Goal: Navigation & Orientation: Find specific page/section

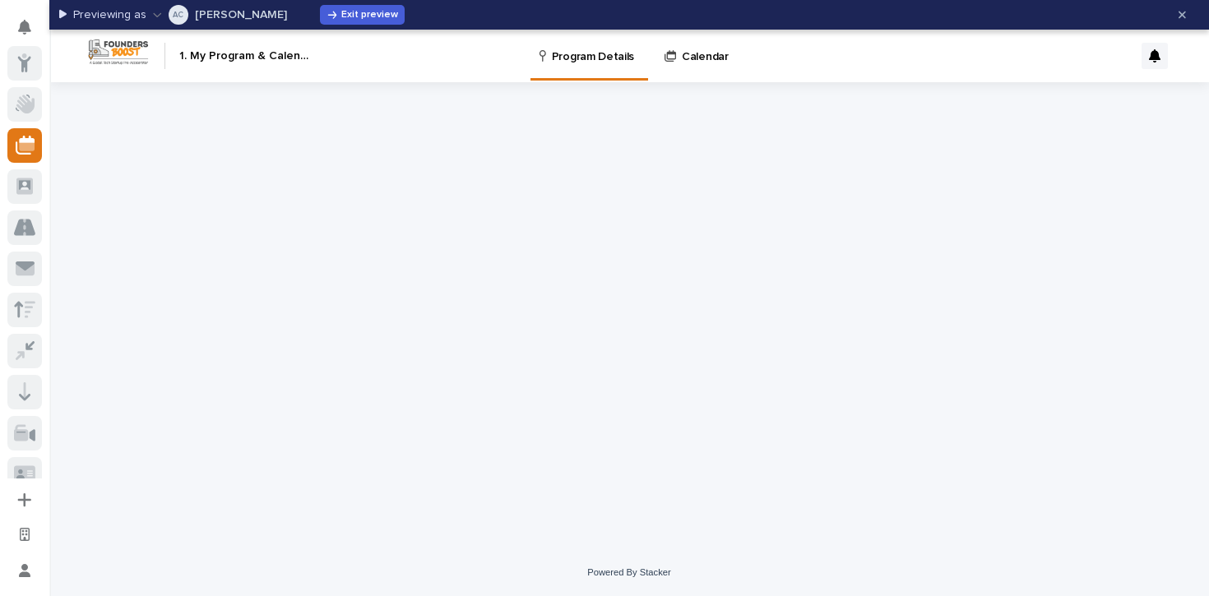
scroll to position [82, 0]
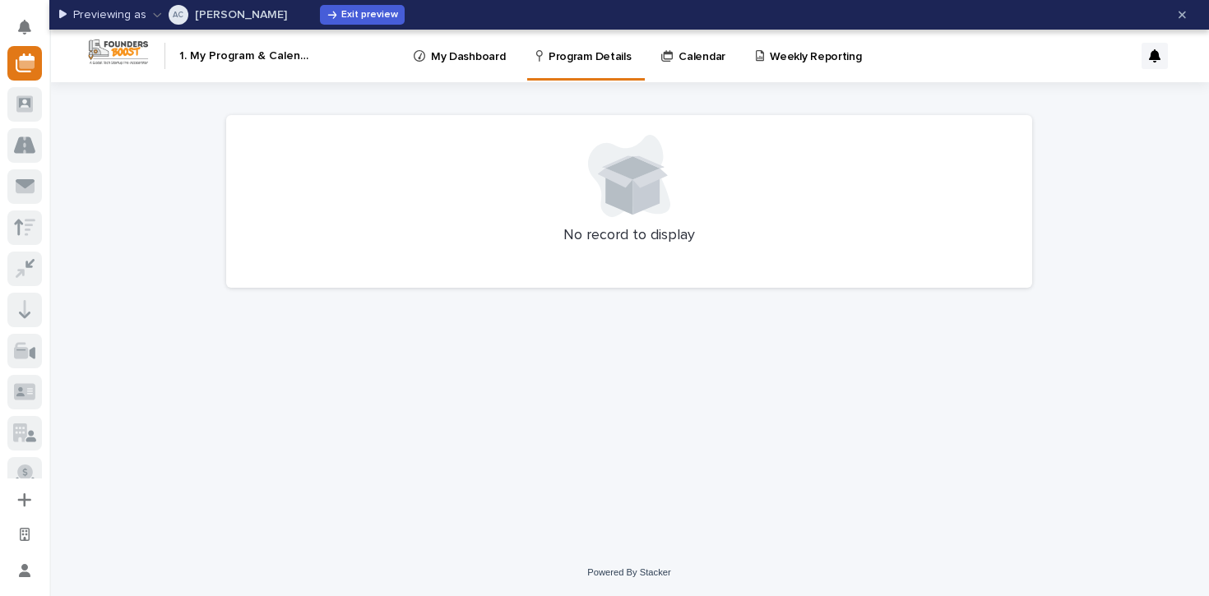
click at [690, 63] on link "Calendar" at bounding box center [695, 55] width 73 height 51
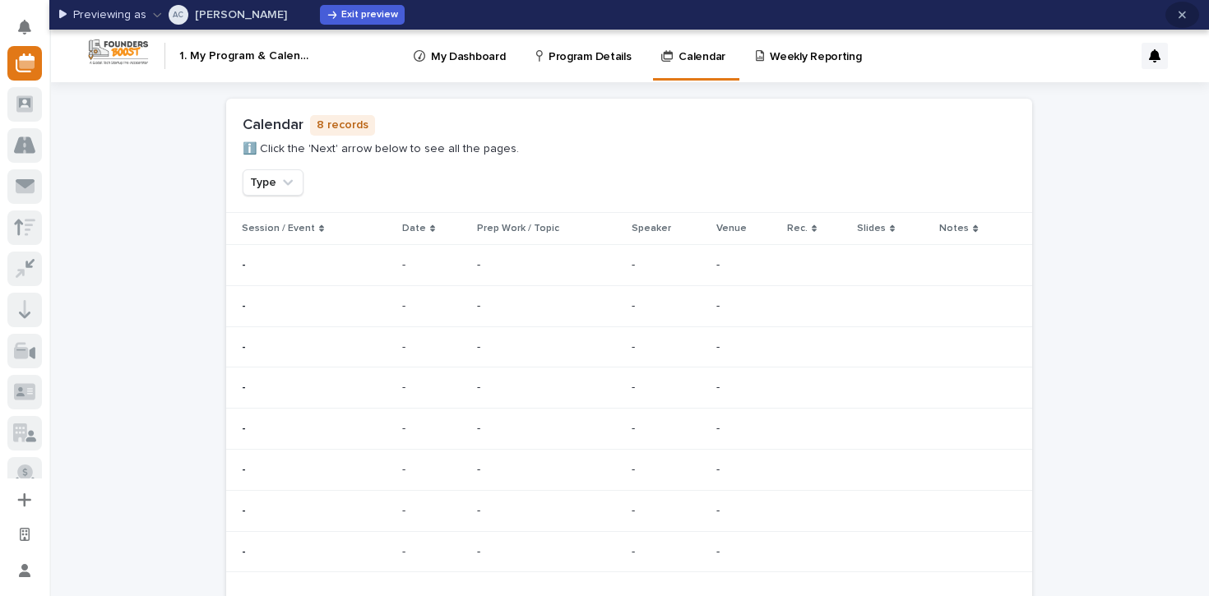
click at [1183, 13] on icon "button" at bounding box center [1181, 15] width 7 height 7
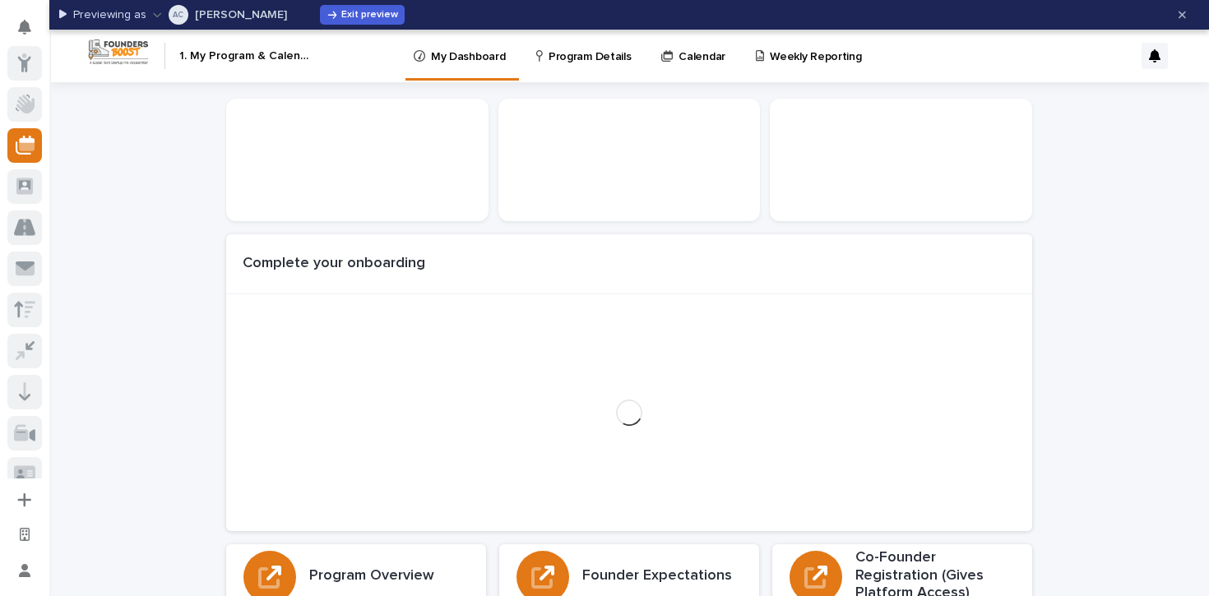
scroll to position [82, 0]
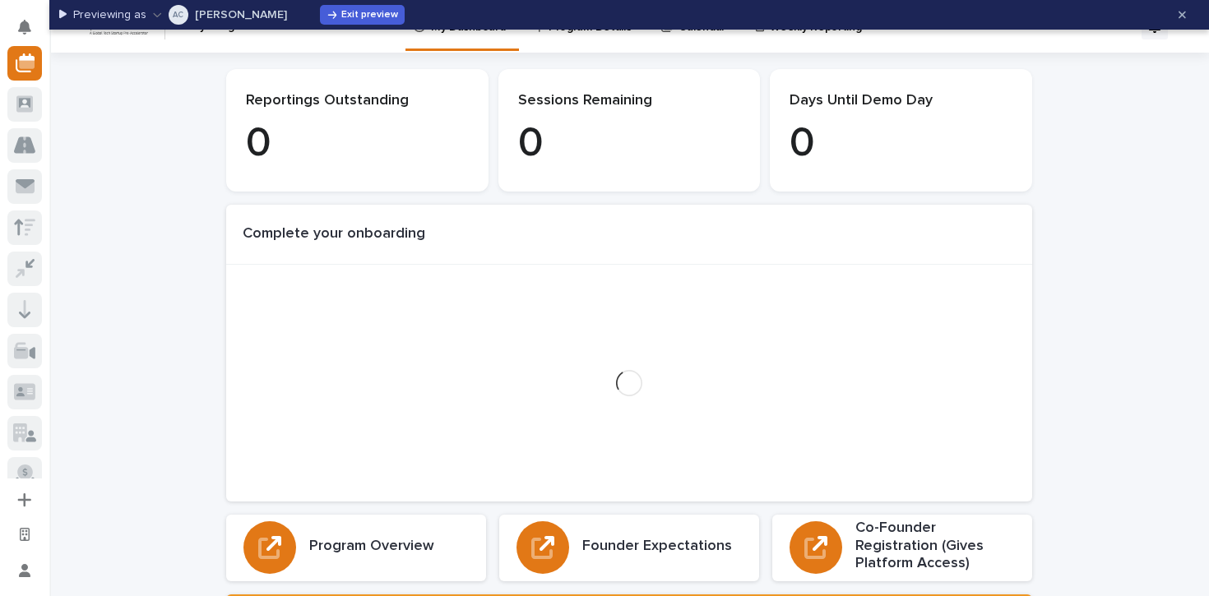
click at [228, 8] on button "AC Abhi Chatterjee" at bounding box center [220, 15] width 134 height 26
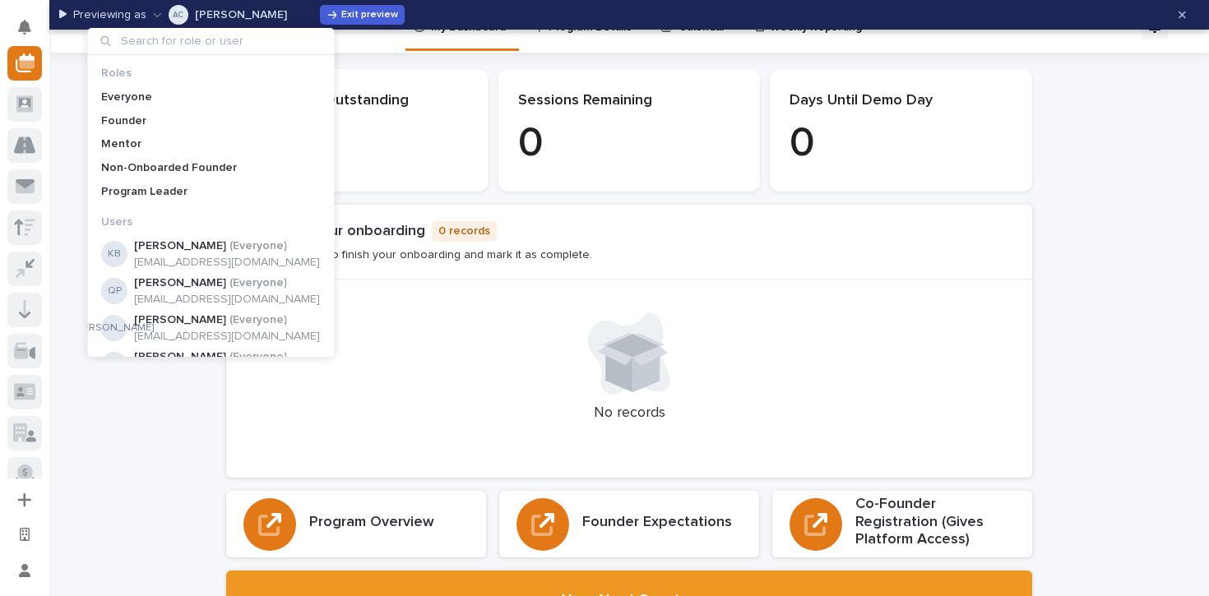
type input "leon@herfes.us"
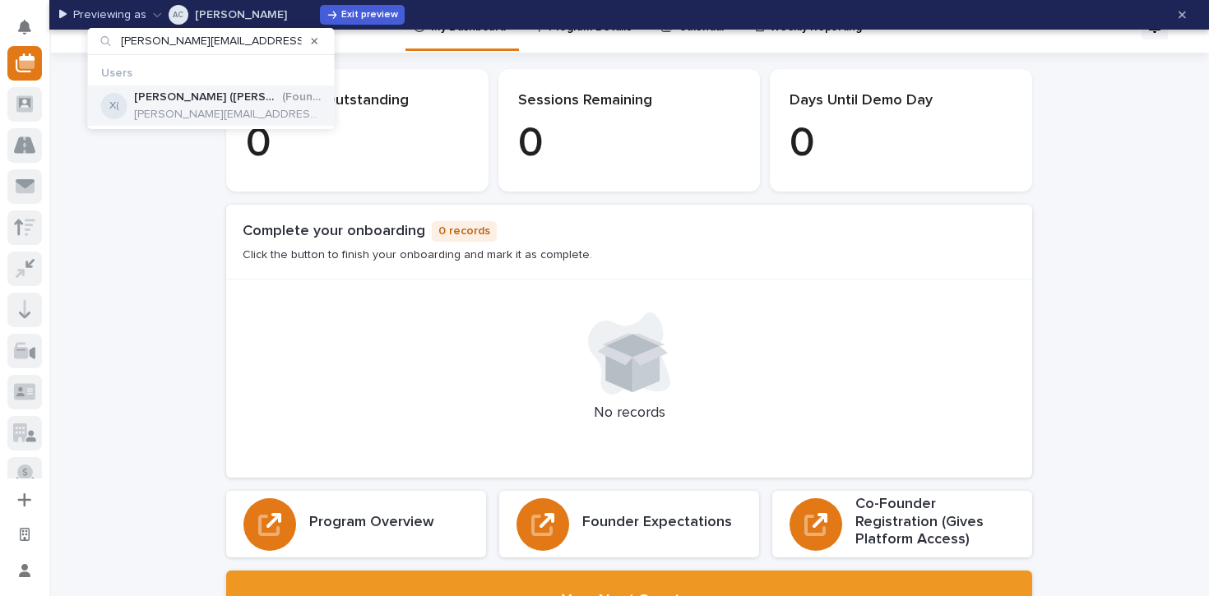
click at [282, 95] on p "( Founder )" at bounding box center [301, 97] width 39 height 14
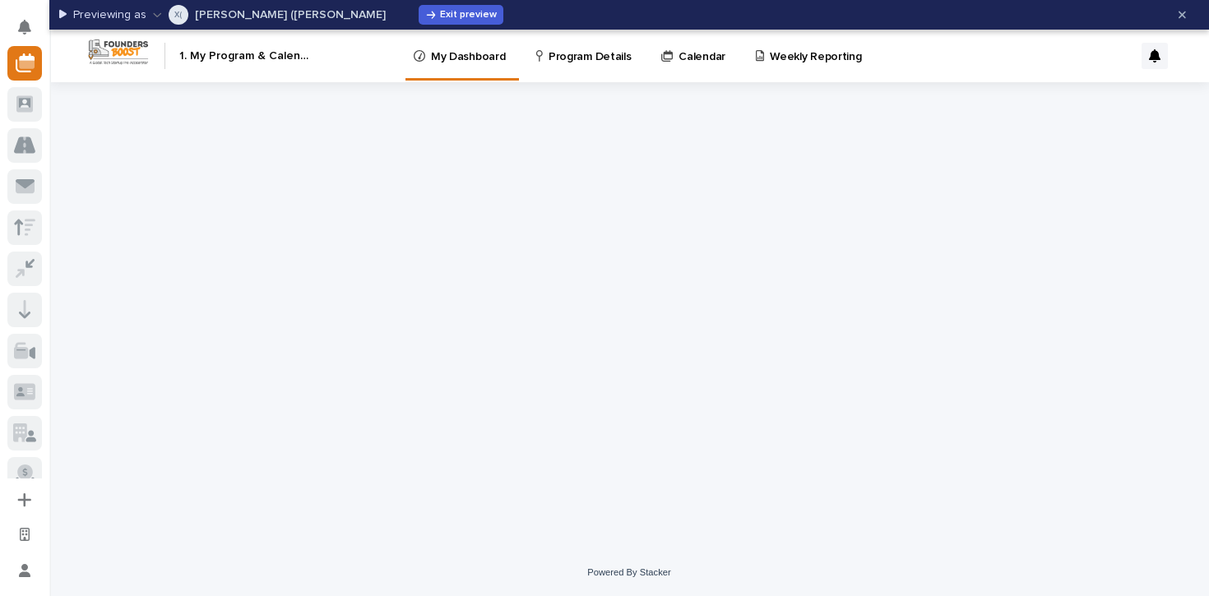
scroll to position [0, 0]
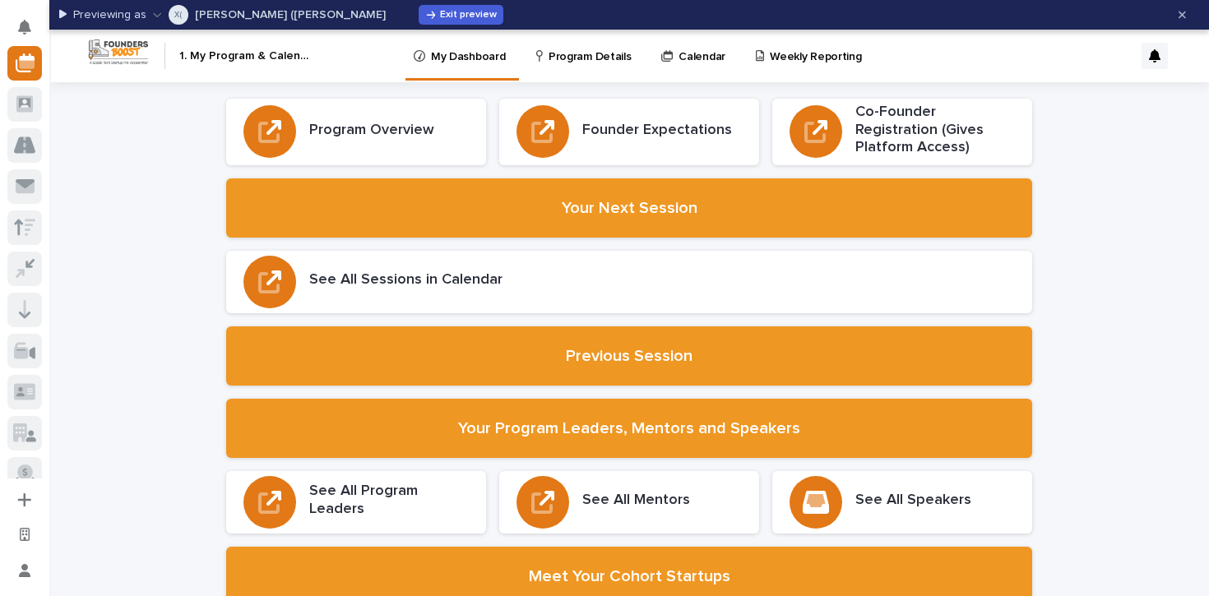
click at [617, 65] on link "Program Details" at bounding box center [586, 55] width 104 height 51
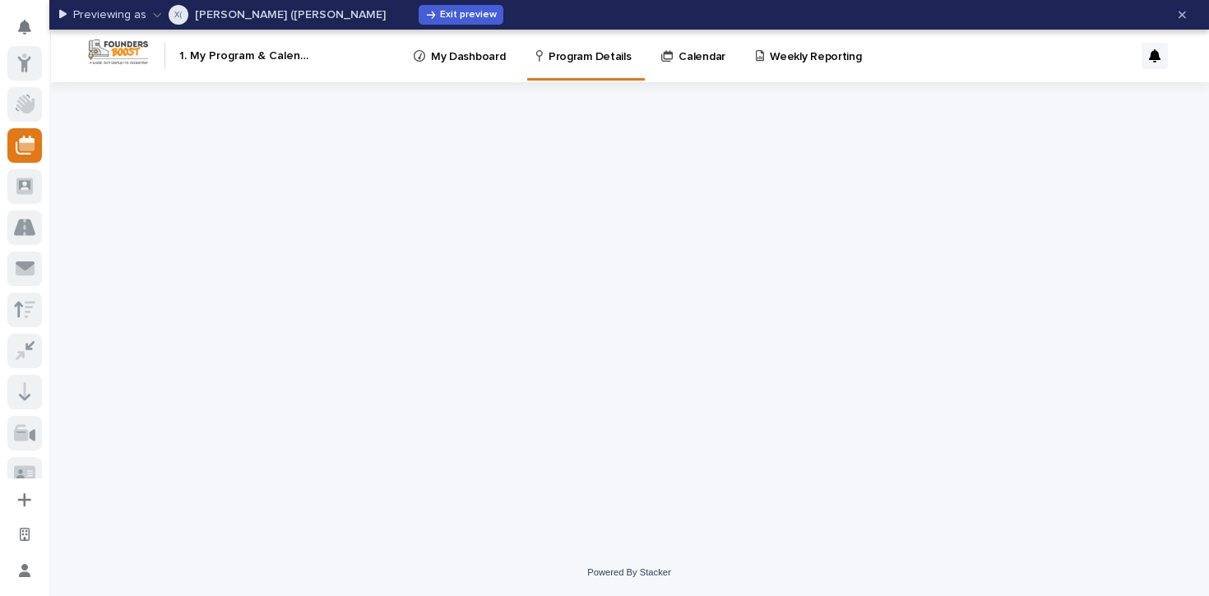
scroll to position [82, 0]
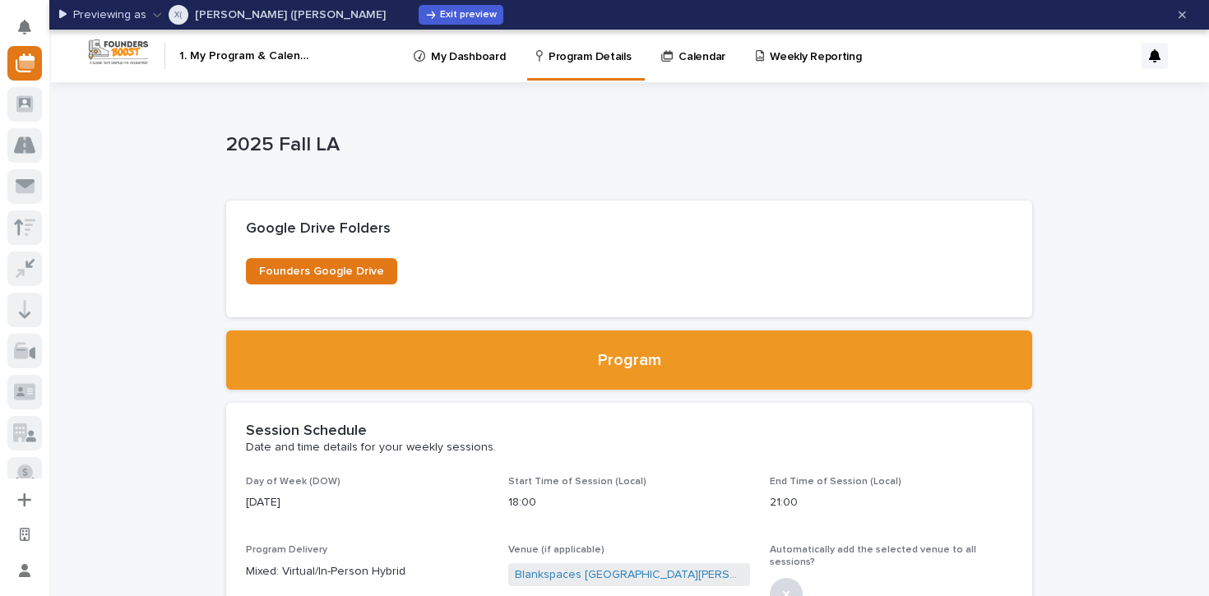
click at [695, 41] on p "Calendar" at bounding box center [701, 47] width 47 height 35
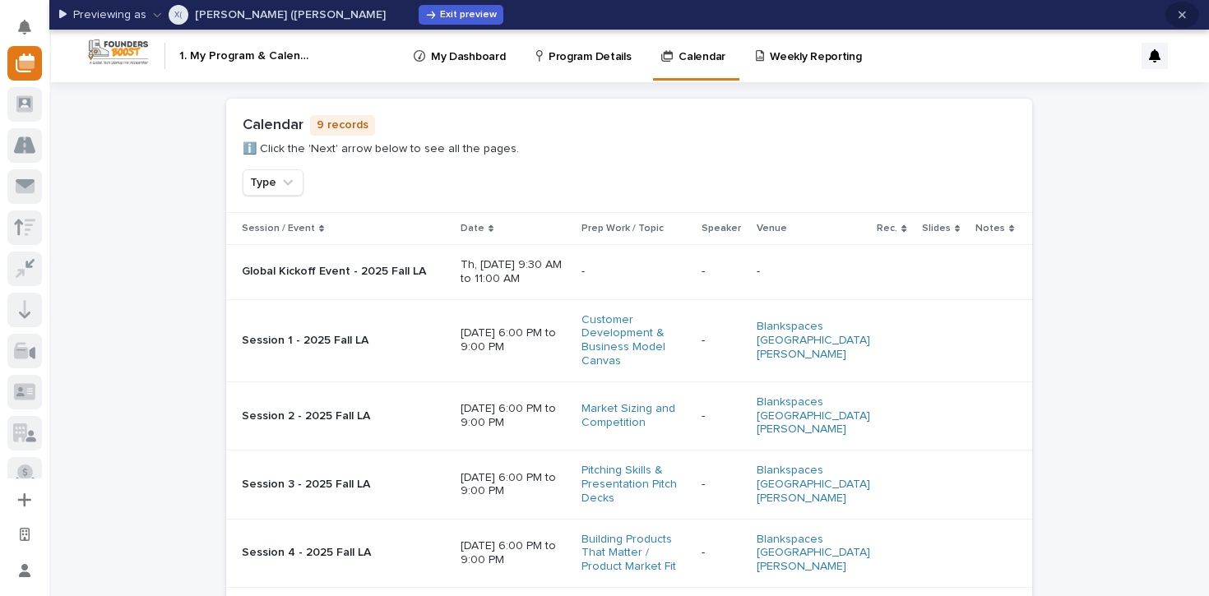
click at [1182, 19] on icon "button" at bounding box center [1181, 15] width 7 height 12
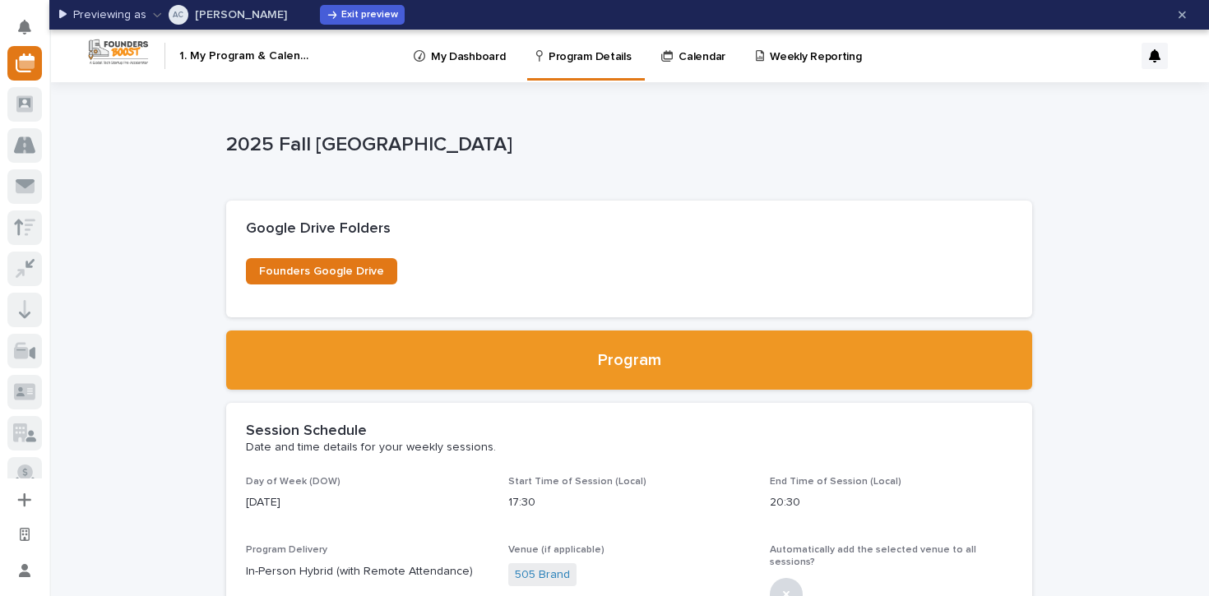
click at [483, 58] on p "My Dashboard" at bounding box center [468, 47] width 74 height 35
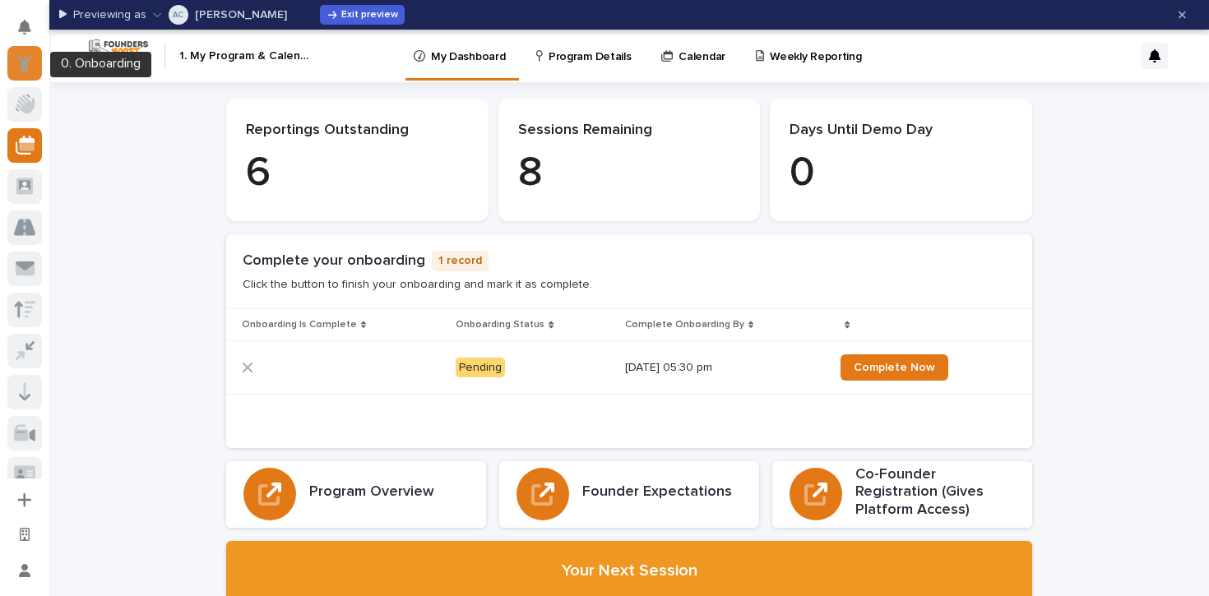
click at [18, 61] on icon at bounding box center [24, 62] width 14 height 19
